Goal: Transaction & Acquisition: Purchase product/service

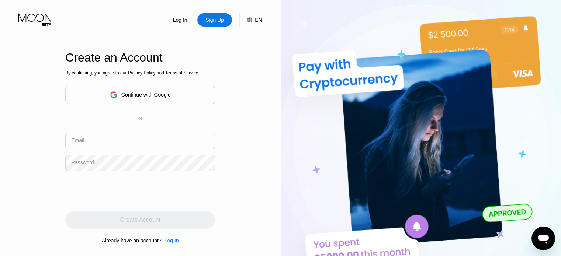
click at [131, 94] on div "Continue with Google" at bounding box center [145, 95] width 49 height 6
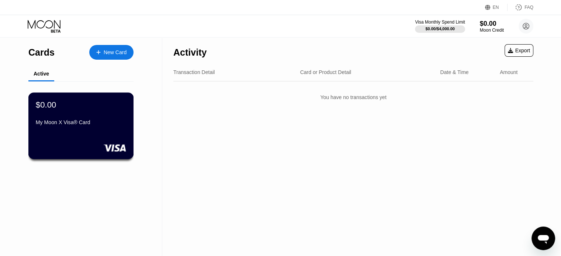
click at [93, 125] on div "My Moon X Visa® Card" at bounding box center [81, 123] width 90 height 6
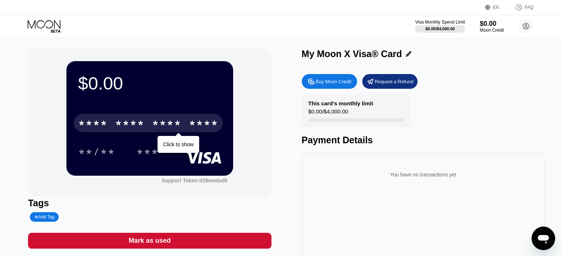
click at [117, 125] on div "* * * *" at bounding box center [130, 124] width 30 height 12
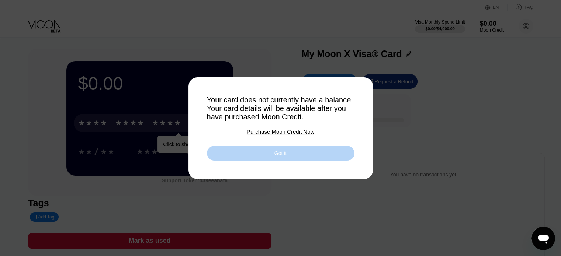
click at [283, 156] on div "Got it" at bounding box center [281, 153] width 12 height 7
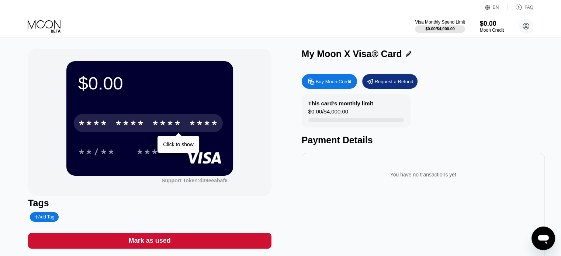
click at [152, 203] on div "Tags" at bounding box center [149, 203] width 243 height 11
click at [493, 23] on div "$0.00" at bounding box center [492, 24] width 25 height 8
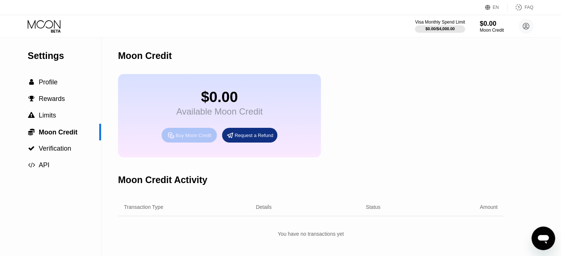
click at [196, 139] on div "Buy Moon Credit" at bounding box center [194, 135] width 36 height 6
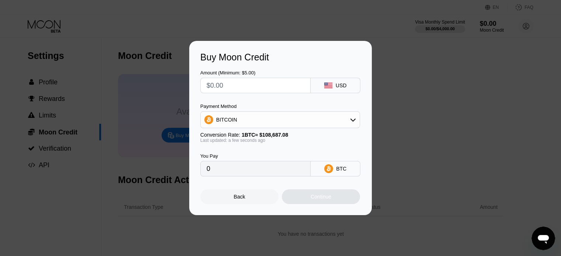
click at [255, 86] on input "text" at bounding box center [256, 85] width 98 height 15
type input "$2"
type input "0.00001841"
type input "$20"
type input "0.00018402"
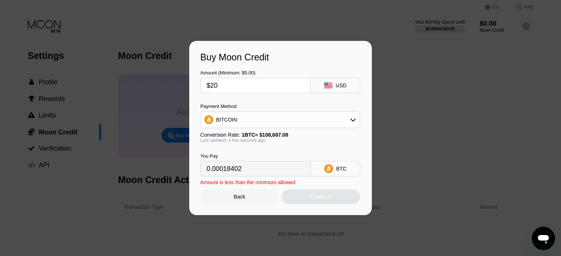
type input "$200"
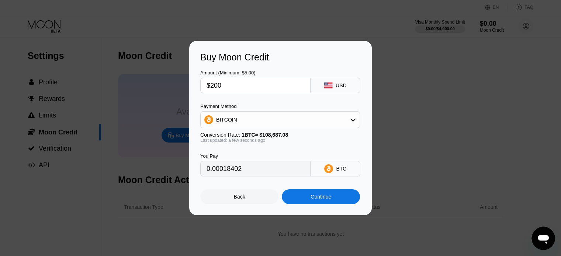
type input "0.00184015"
type input "$200"
click at [272, 121] on div "BITCOIN" at bounding box center [280, 120] width 159 height 15
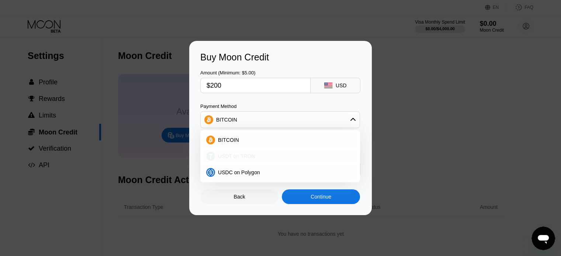
click at [239, 159] on span "USDT on TRON" at bounding box center [236, 156] width 37 height 6
type input "202.02"
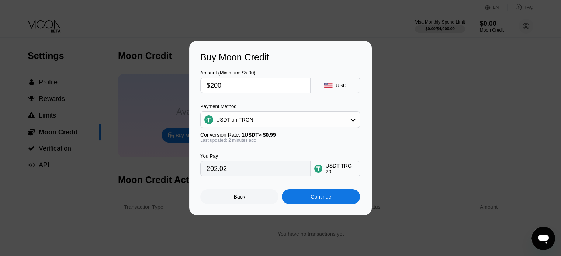
click at [291, 125] on div "USDT on TRON" at bounding box center [280, 120] width 159 height 15
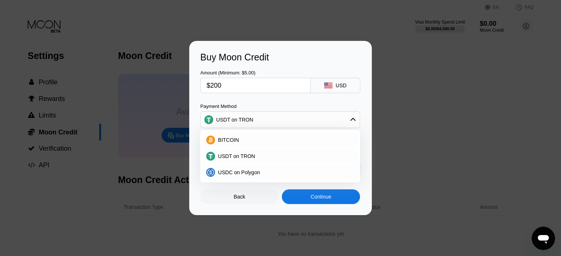
click at [292, 120] on div "USDT on TRON" at bounding box center [280, 120] width 159 height 15
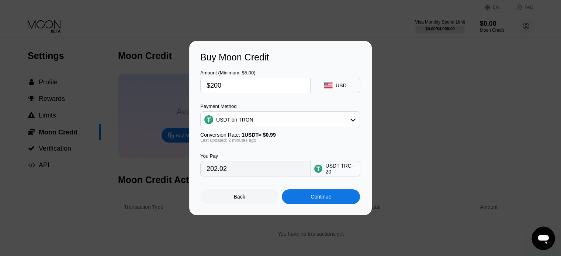
click at [319, 200] on div "Continue" at bounding box center [321, 197] width 21 height 6
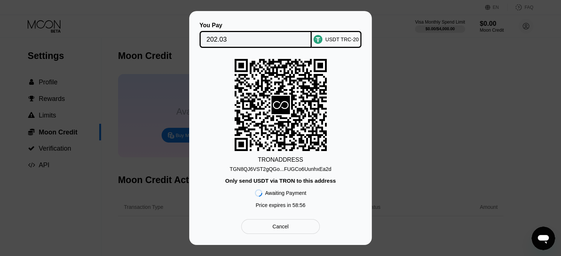
click at [272, 168] on div "TGN8QJ6VST2gQGo...FUGCo6UunhxEa2d" at bounding box center [280, 169] width 101 height 6
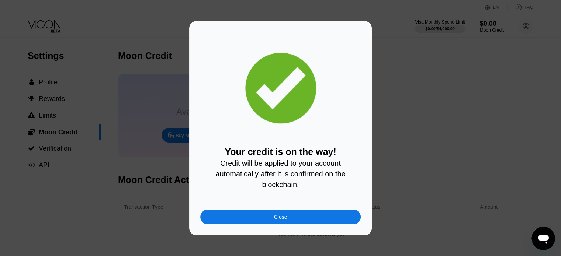
click at [281, 220] on div "Close" at bounding box center [280, 217] width 13 height 6
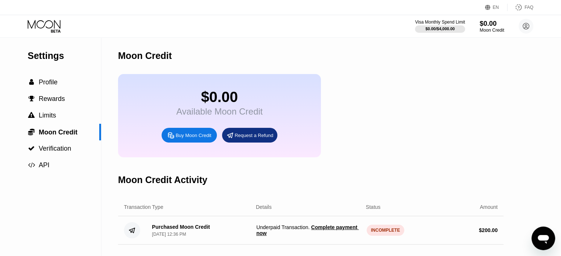
click at [489, 25] on div "$0.00" at bounding box center [492, 24] width 25 height 8
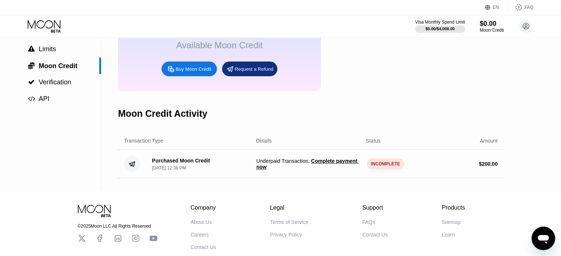
scroll to position [74, 0]
